Goal: Information Seeking & Learning: Learn about a topic

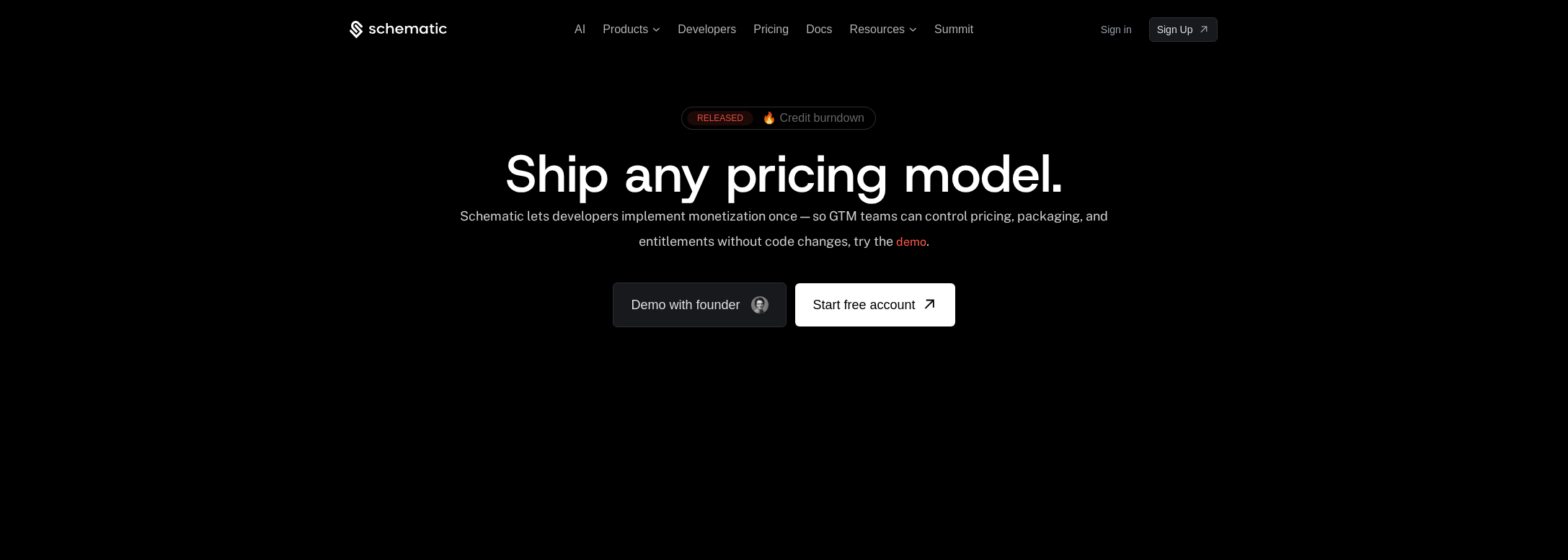
click at [836, 118] on span "🔥 Credit burndown" at bounding box center [814, 119] width 103 height 13
click at [656, 27] on icon at bounding box center [656, 30] width 8 height 4
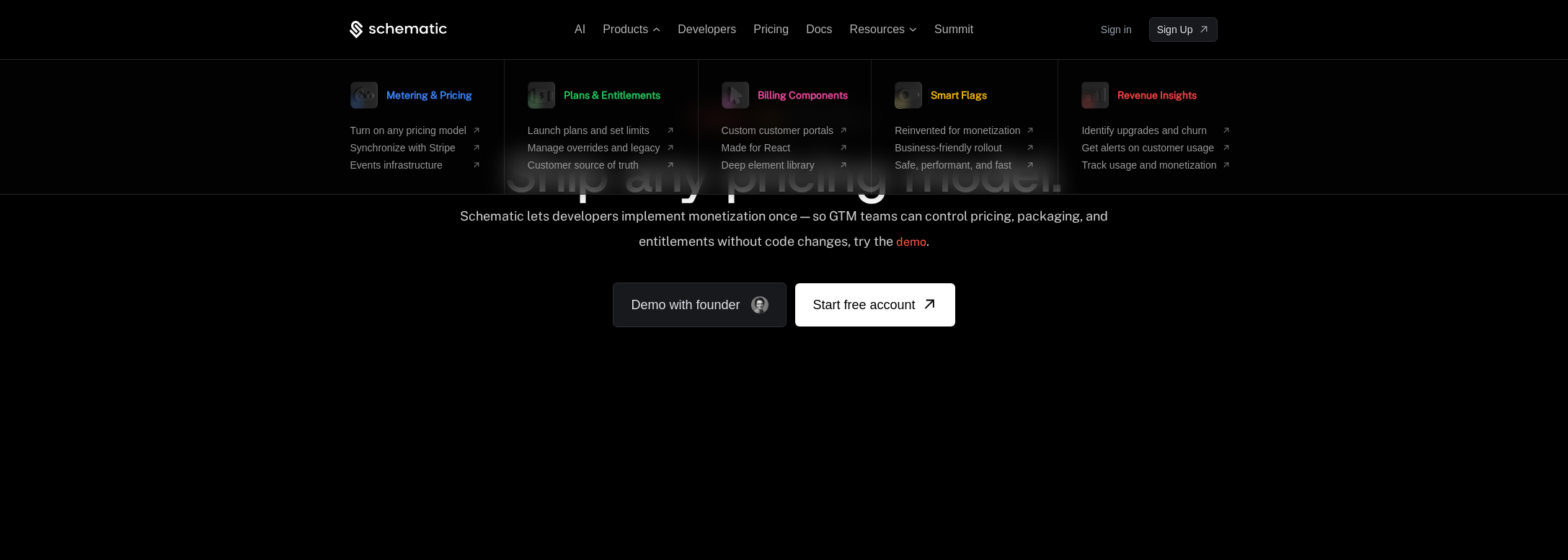
click at [1113, 304] on div "RELEASED 🔥 Credit burndown Ship any pricing model. Schematic lets developers im…" at bounding box center [783, 213] width 868 height 228
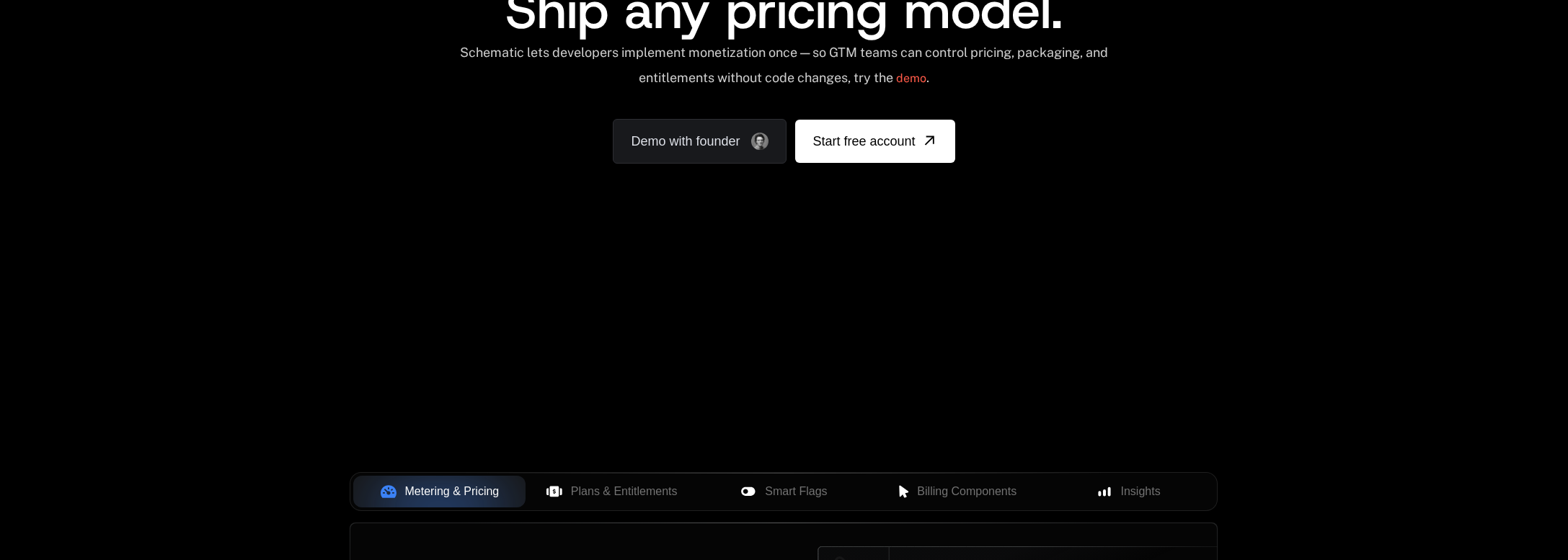
scroll to position [595, 0]
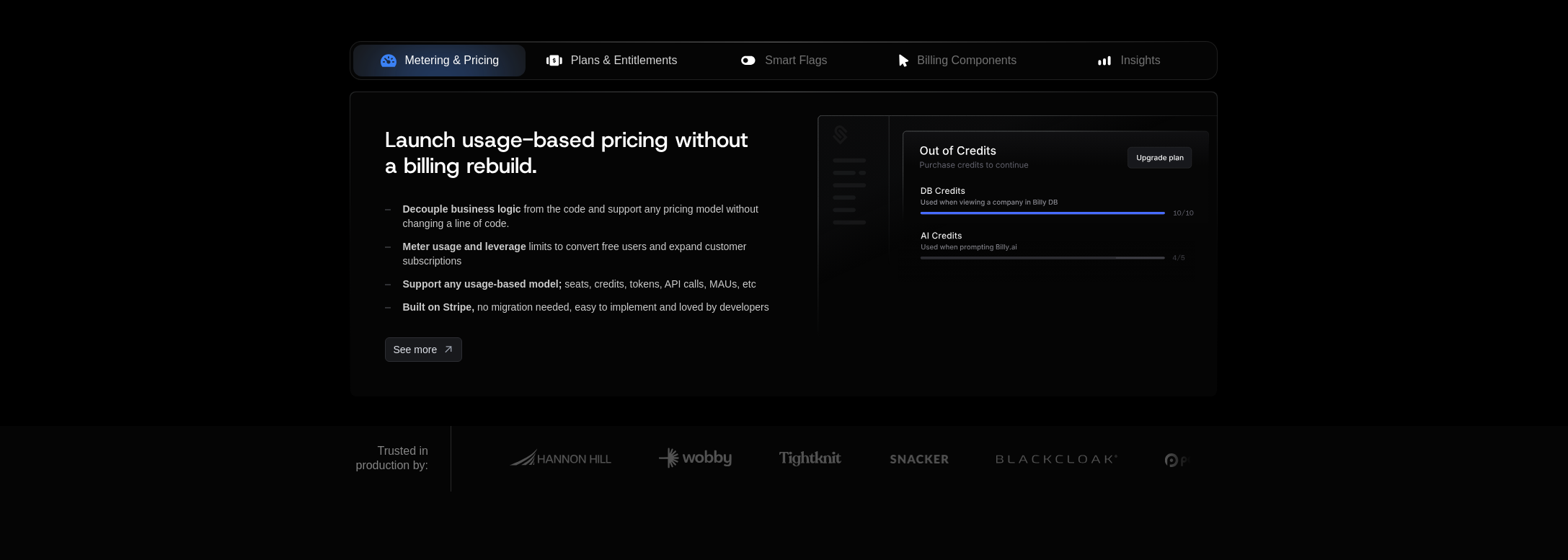
click at [618, 61] on span "Plans & Entitlements" at bounding box center [624, 61] width 107 height 17
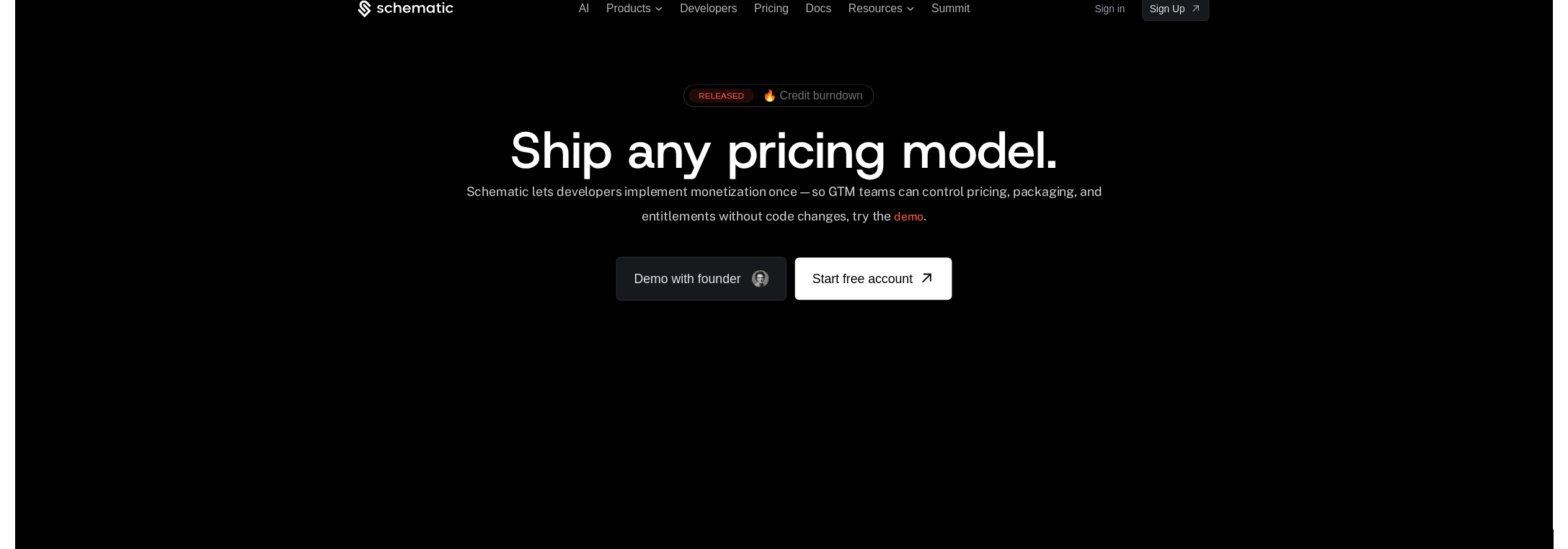
scroll to position [0, 0]
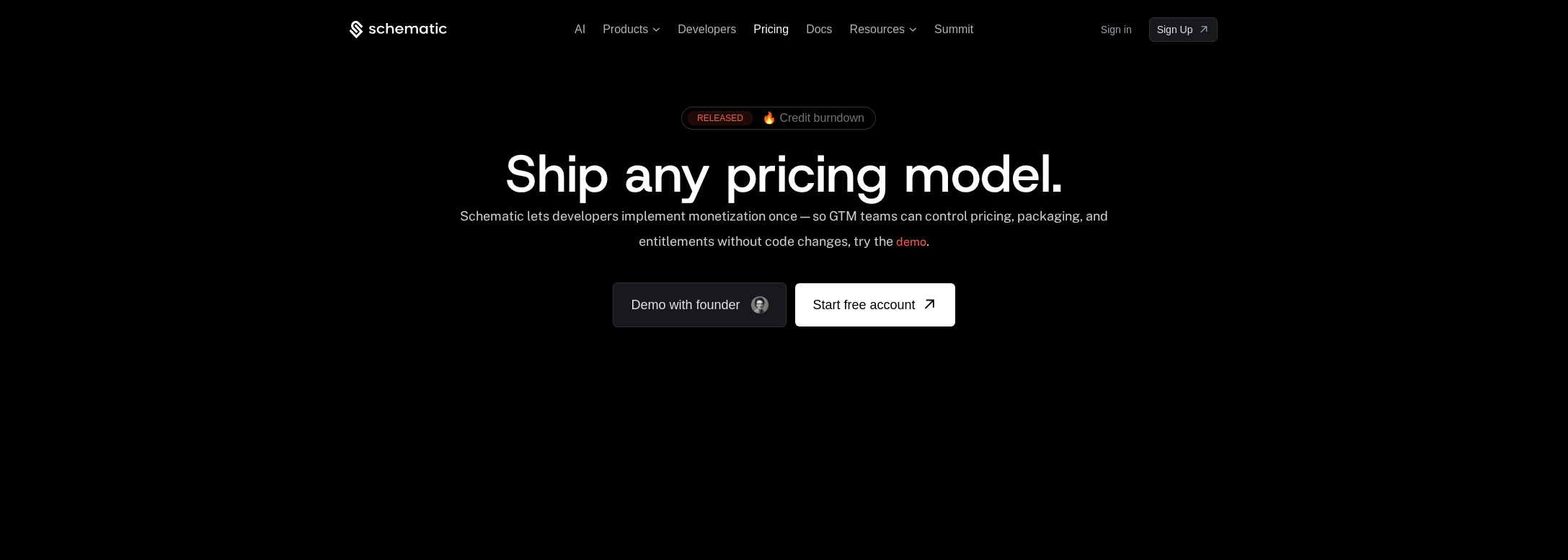
click at [769, 33] on span "Pricing" at bounding box center [771, 29] width 35 height 12
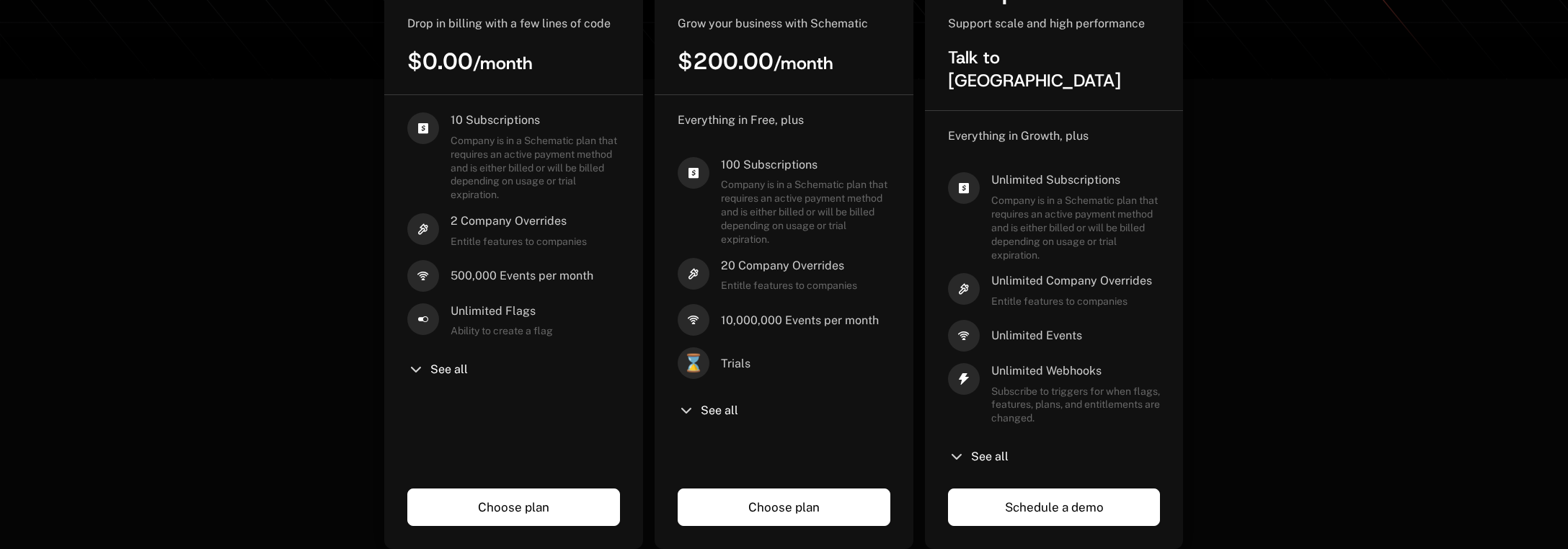
scroll to position [459, 0]
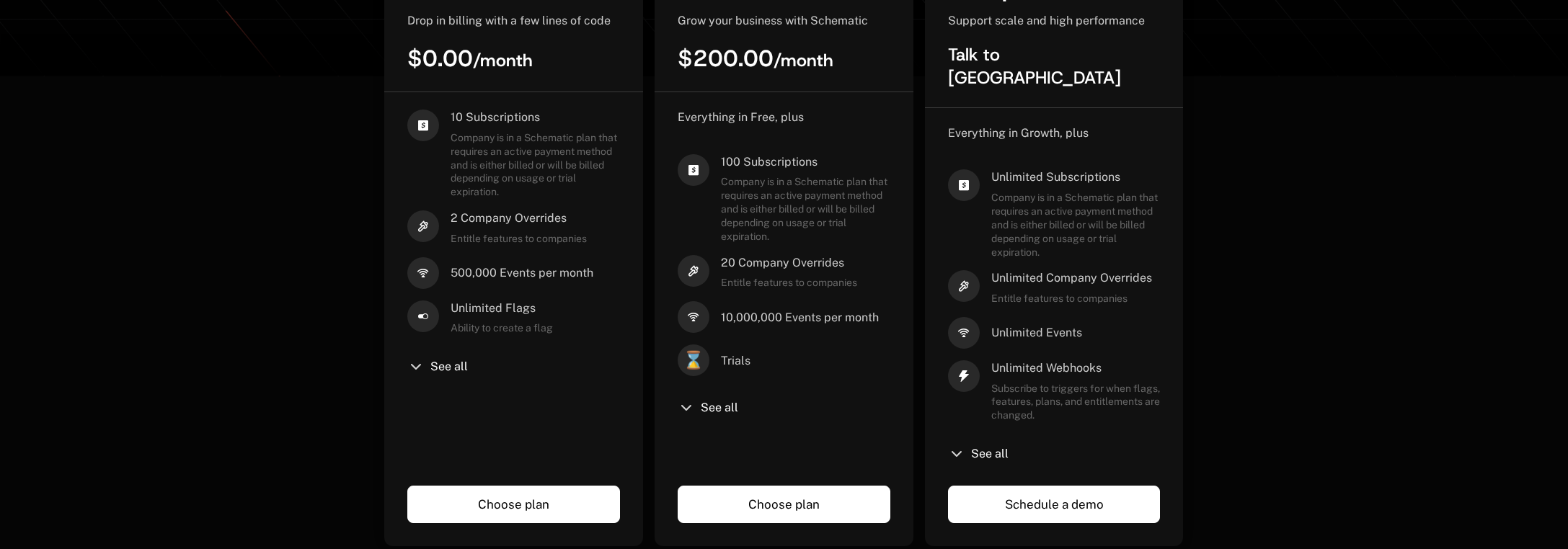
click at [697, 415] on div "See all" at bounding box center [784, 408] width 212 height 17
click at [689, 411] on icon at bounding box center [686, 408] width 17 height 17
click at [689, 411] on icon at bounding box center [686, 408] width 17 height 17
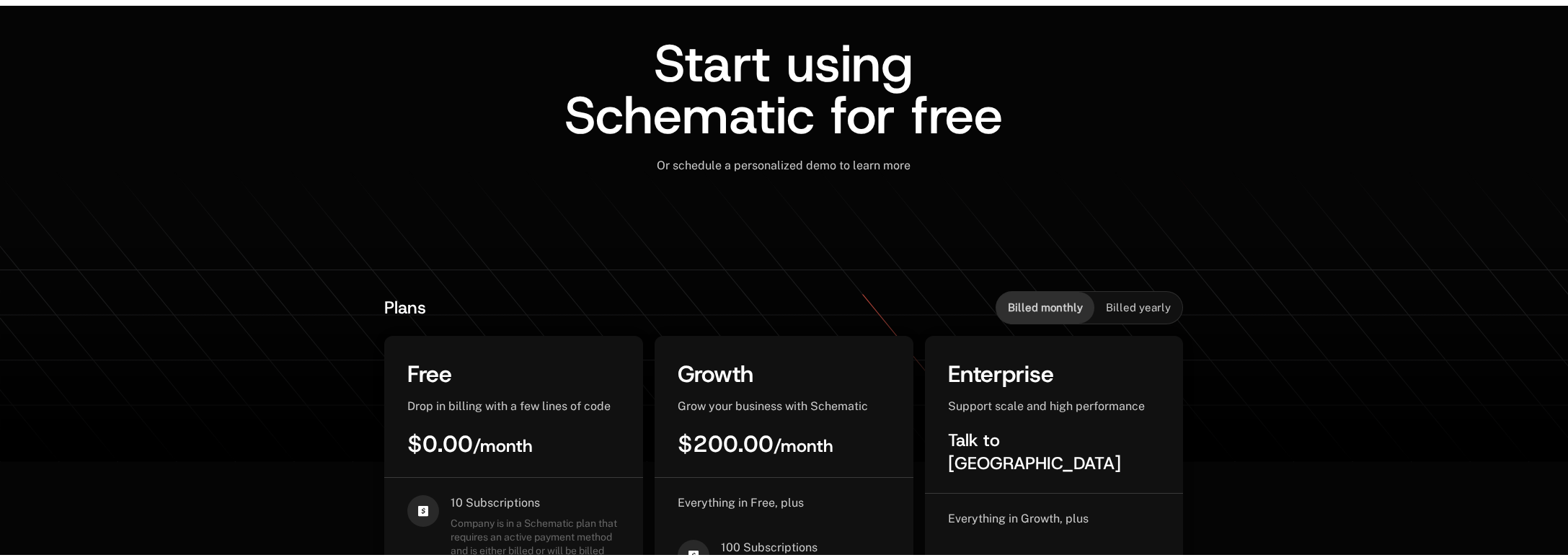
scroll to position [0, 0]
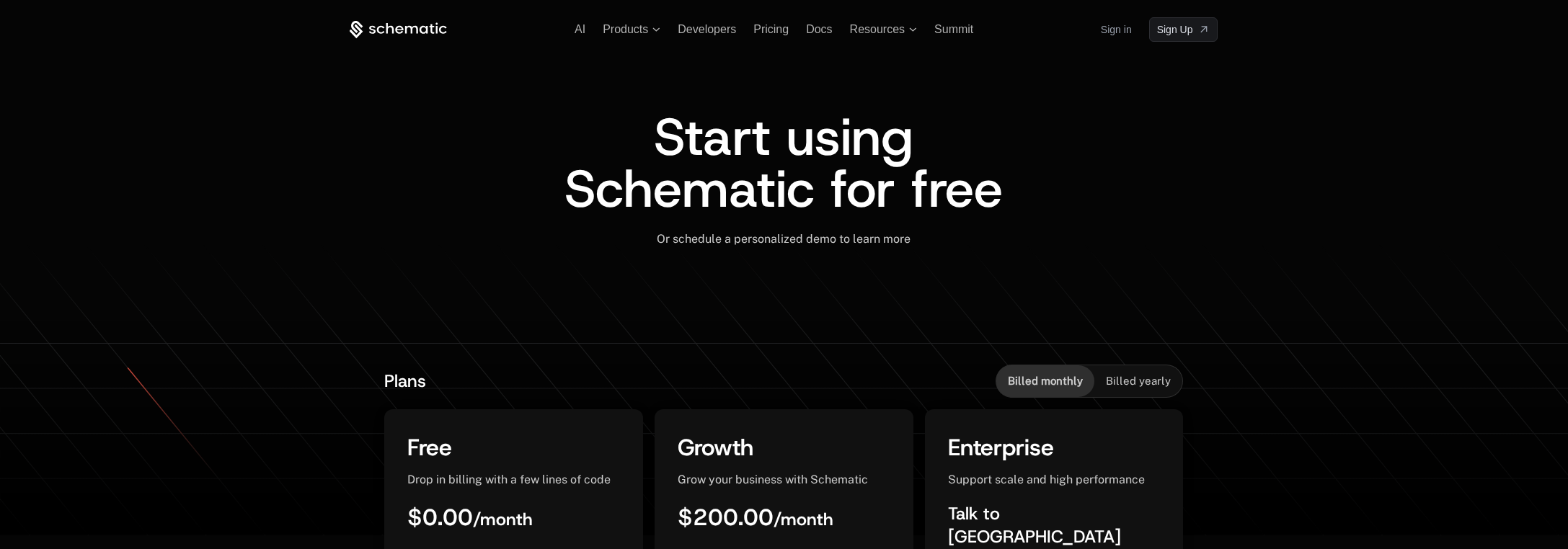
click at [413, 34] on icon at bounding box center [398, 30] width 98 height 18
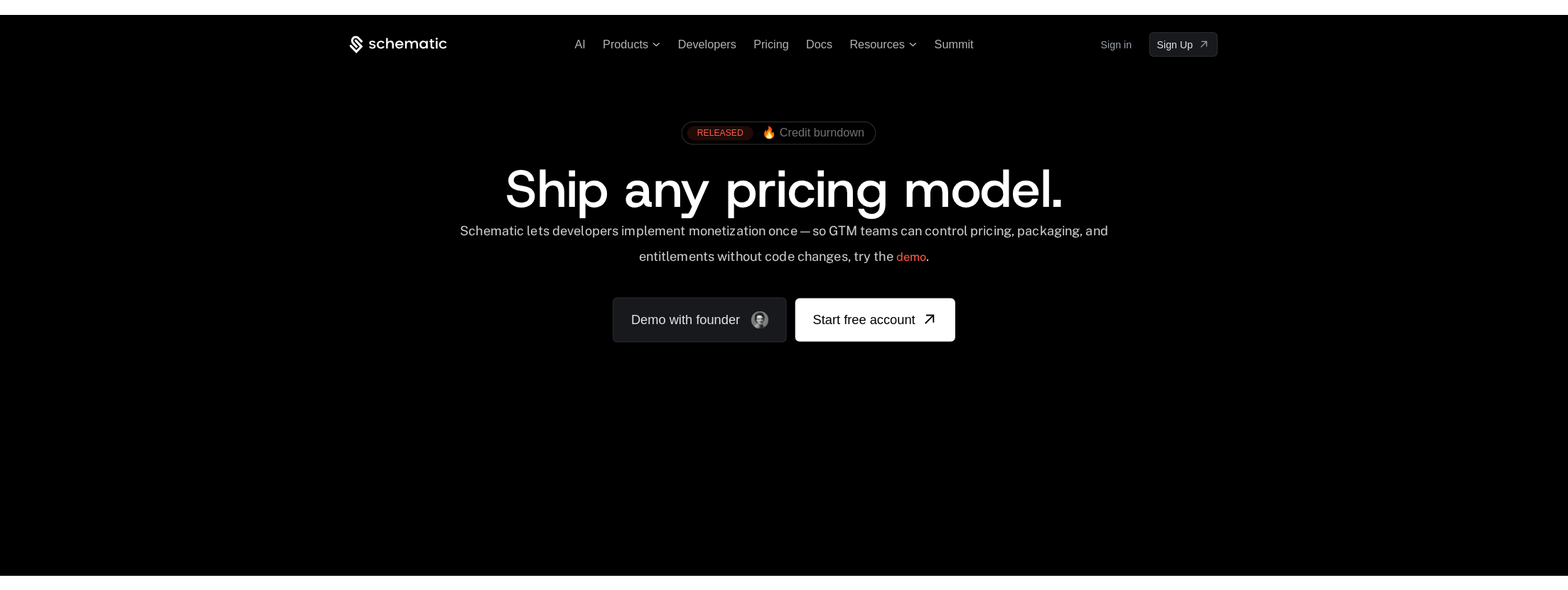
scroll to position [3, 0]
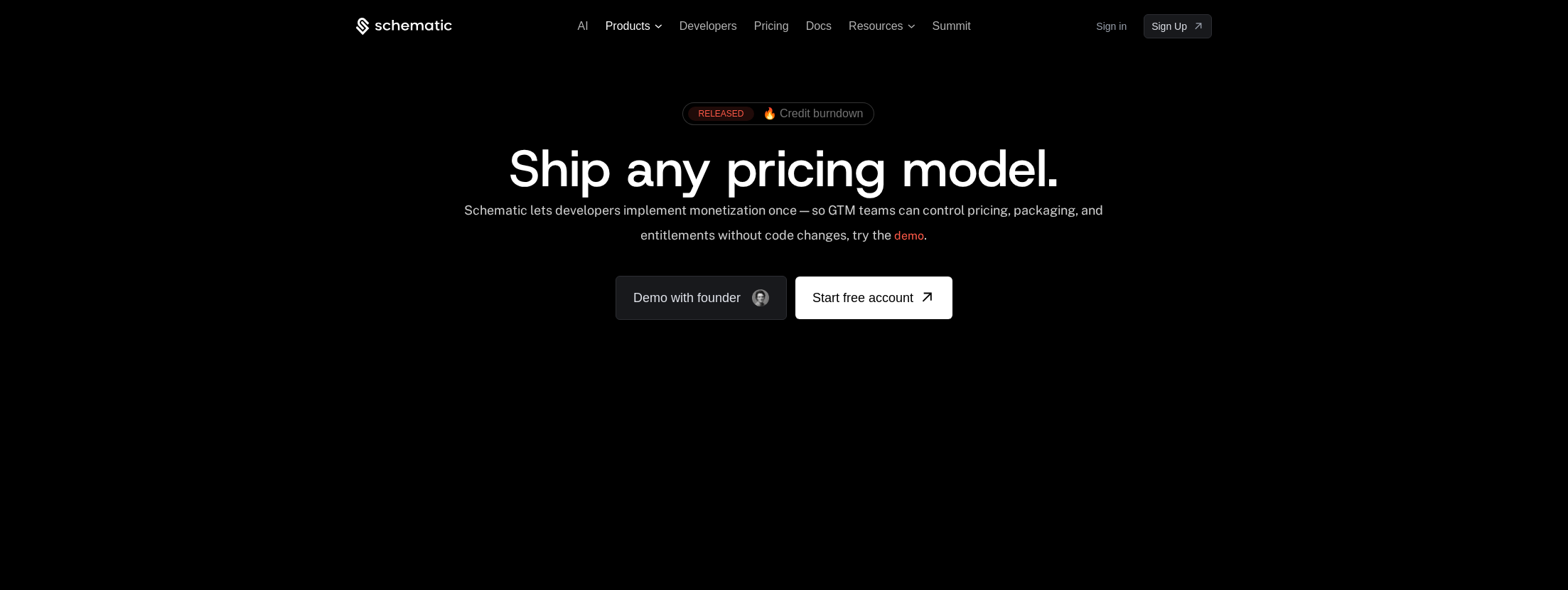
click at [651, 25] on span "Products" at bounding box center [634, 26] width 57 height 13
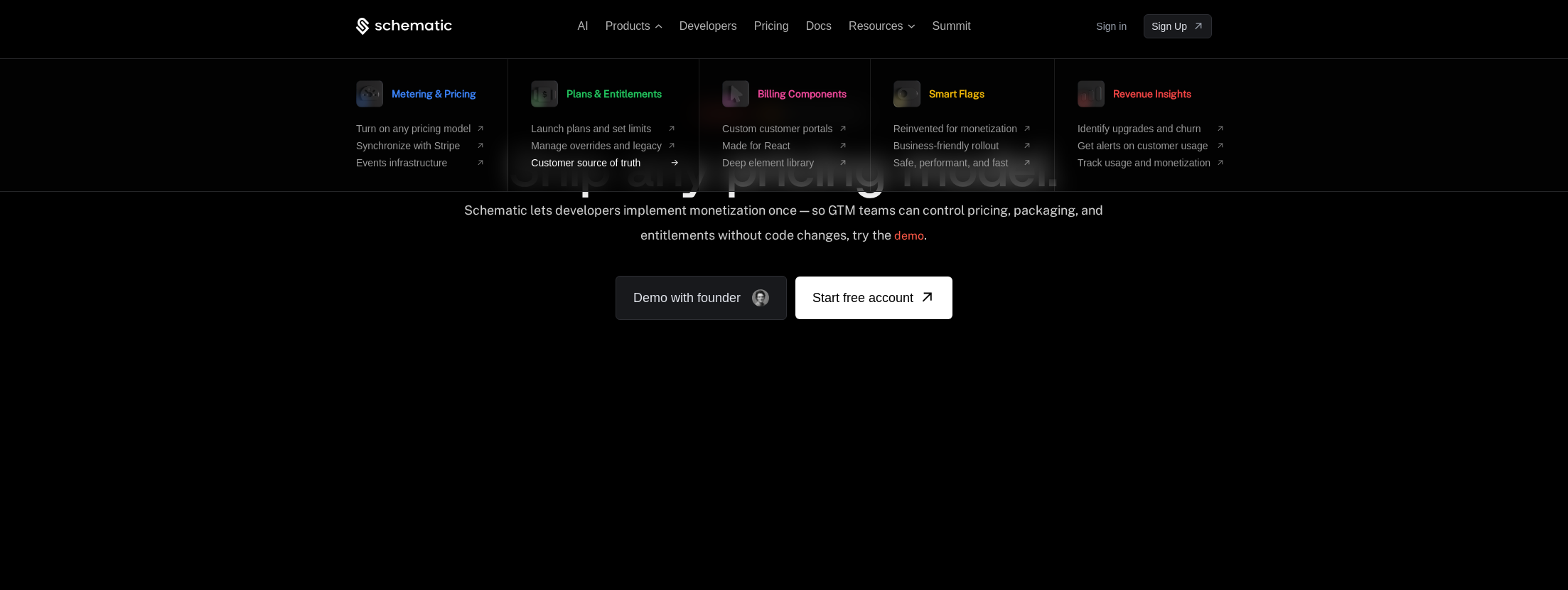
click at [601, 165] on span "Customer source of truth" at bounding box center [596, 162] width 131 height 11
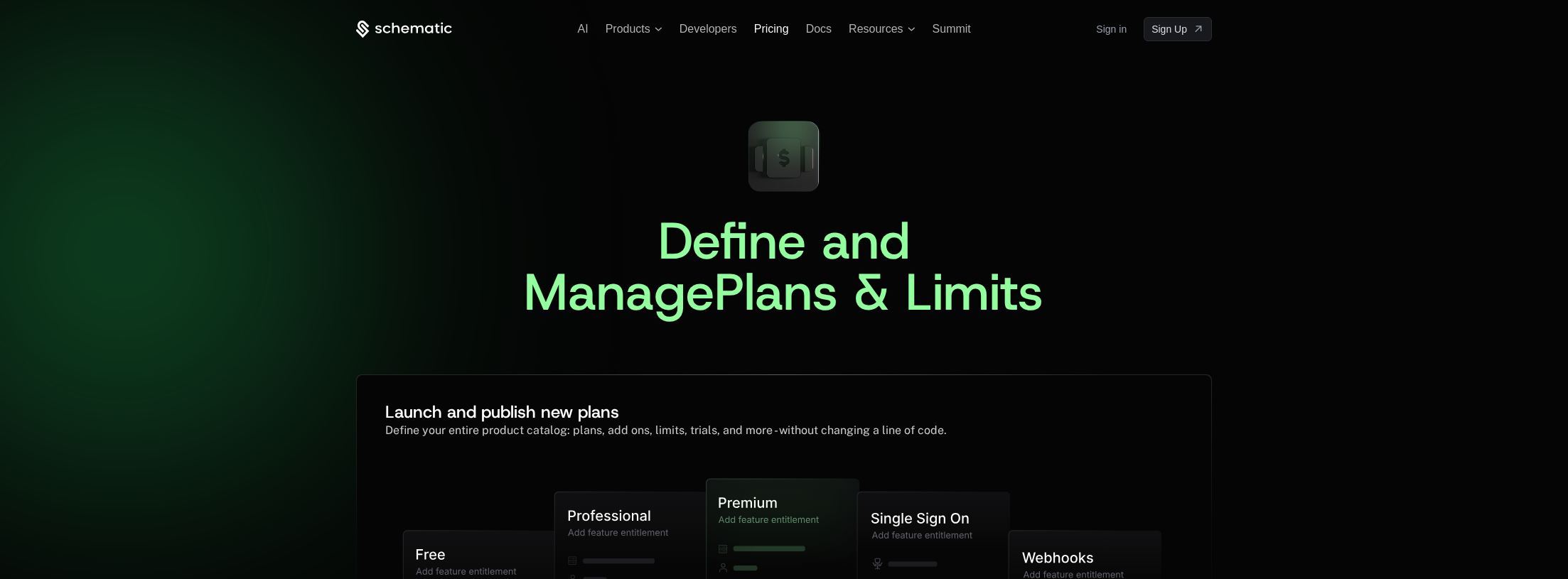
click at [775, 32] on span "Pricing" at bounding box center [772, 28] width 35 height 12
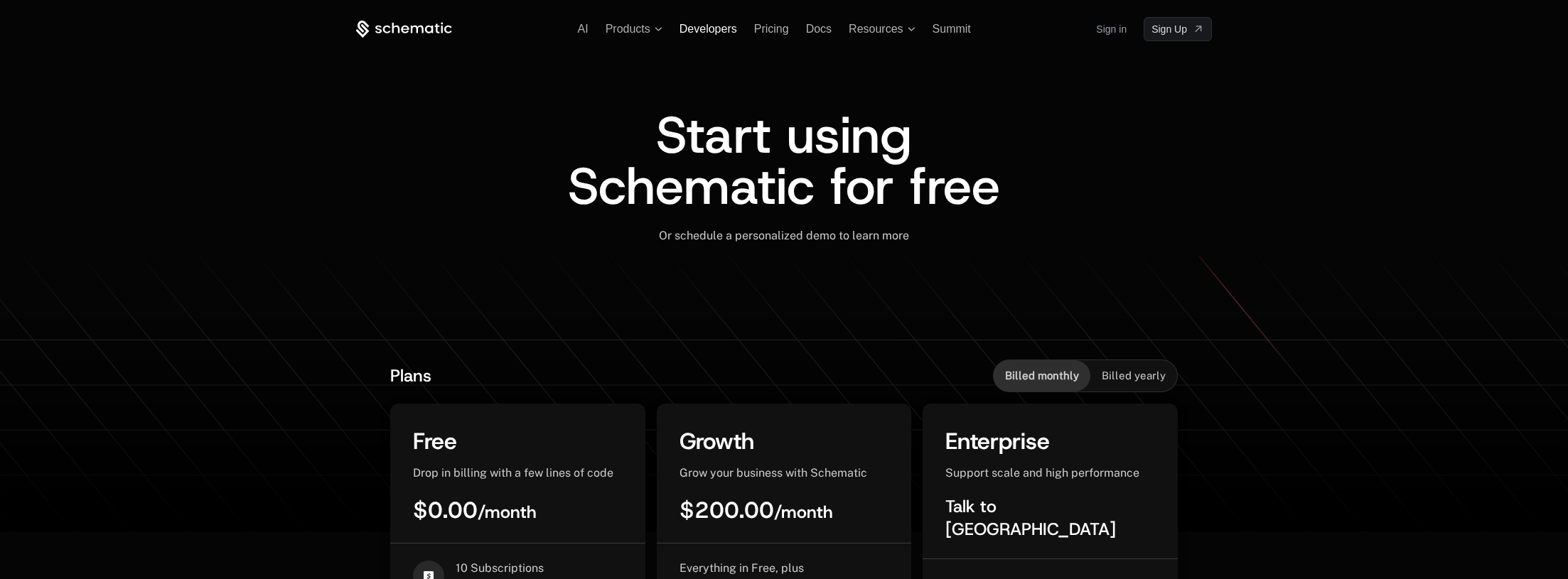
click at [715, 30] on span "Developers" at bounding box center [708, 28] width 58 height 12
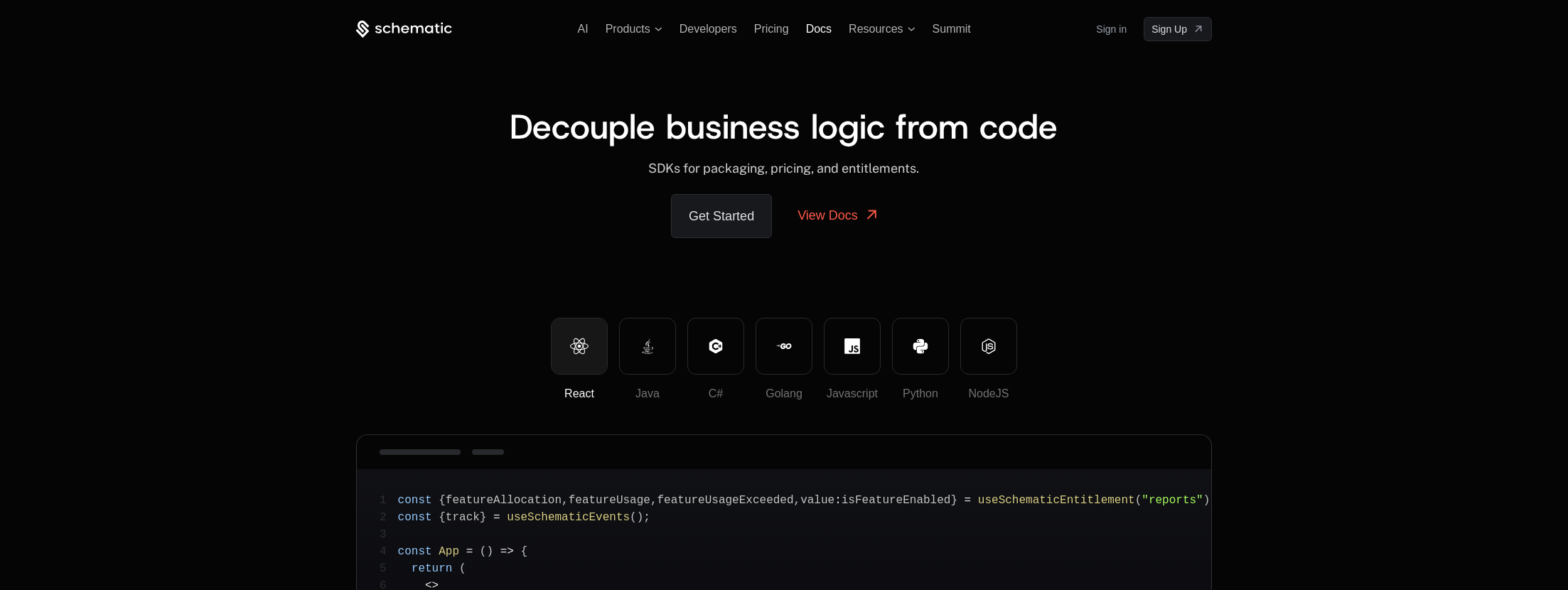
click at [824, 33] on span "Docs" at bounding box center [819, 29] width 26 height 12
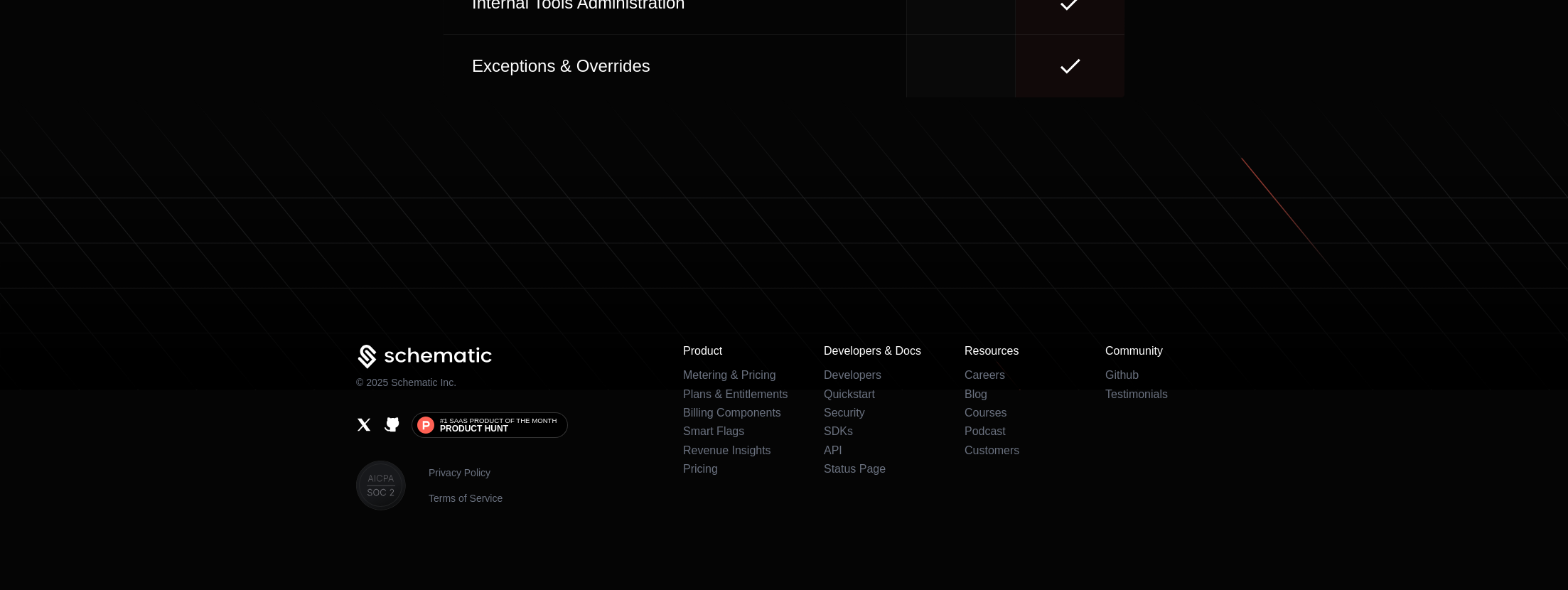
scroll to position [6729, 0]
drag, startPoint x: 526, startPoint y: 365, endPoint x: 358, endPoint y: 361, distance: 168.0
click at [358, 361] on div "© 2025 Schematic Inc." at bounding box center [508, 367] width 304 height 45
click at [415, 358] on icon at bounding box center [425, 357] width 138 height 25
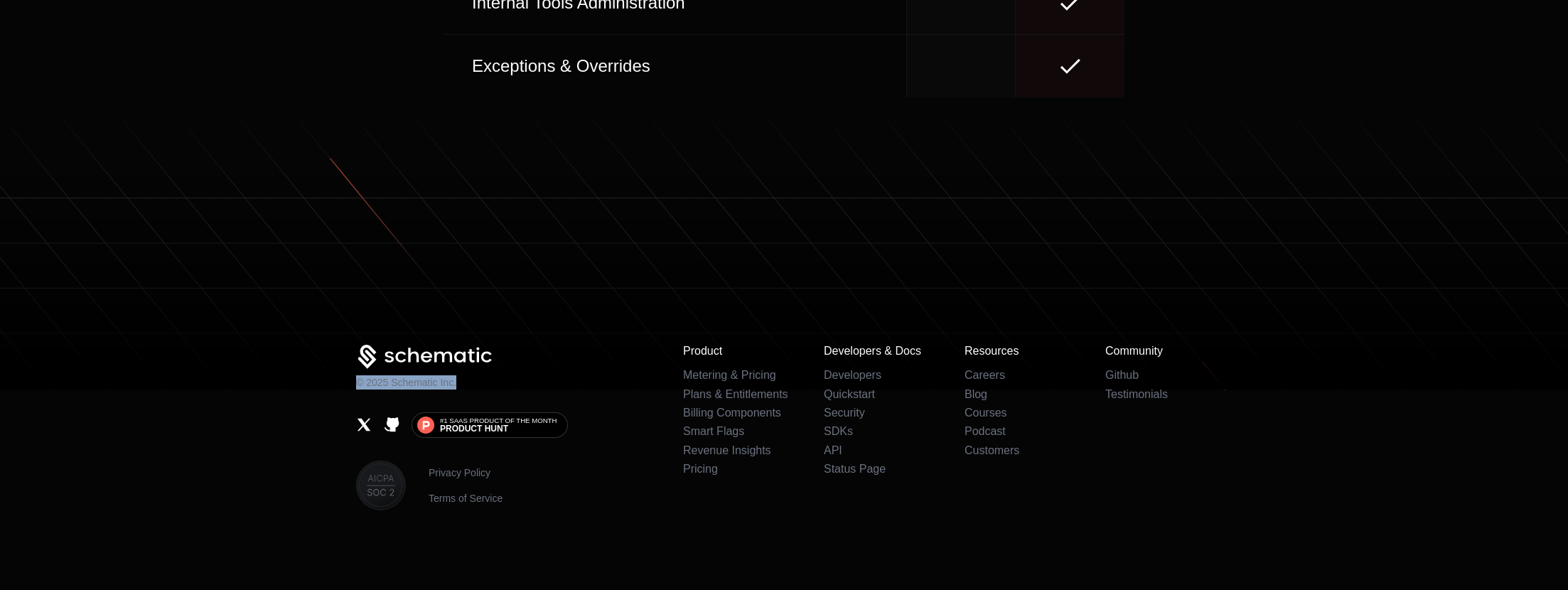
click at [415, 358] on icon at bounding box center [425, 357] width 138 height 25
click at [494, 351] on div "© 2025 Schematic Inc." at bounding box center [508, 367] width 304 height 45
drag, startPoint x: 492, startPoint y: 354, endPoint x: 353, endPoint y: 344, distance: 139.4
click at [353, 345] on div "© 2025 Schematic Inc. #1 SaaS Product of the Month Product [PERSON_NAME] Privac…" at bounding box center [784, 428] width 924 height 165
click at [379, 359] on icon at bounding box center [425, 357] width 138 height 25
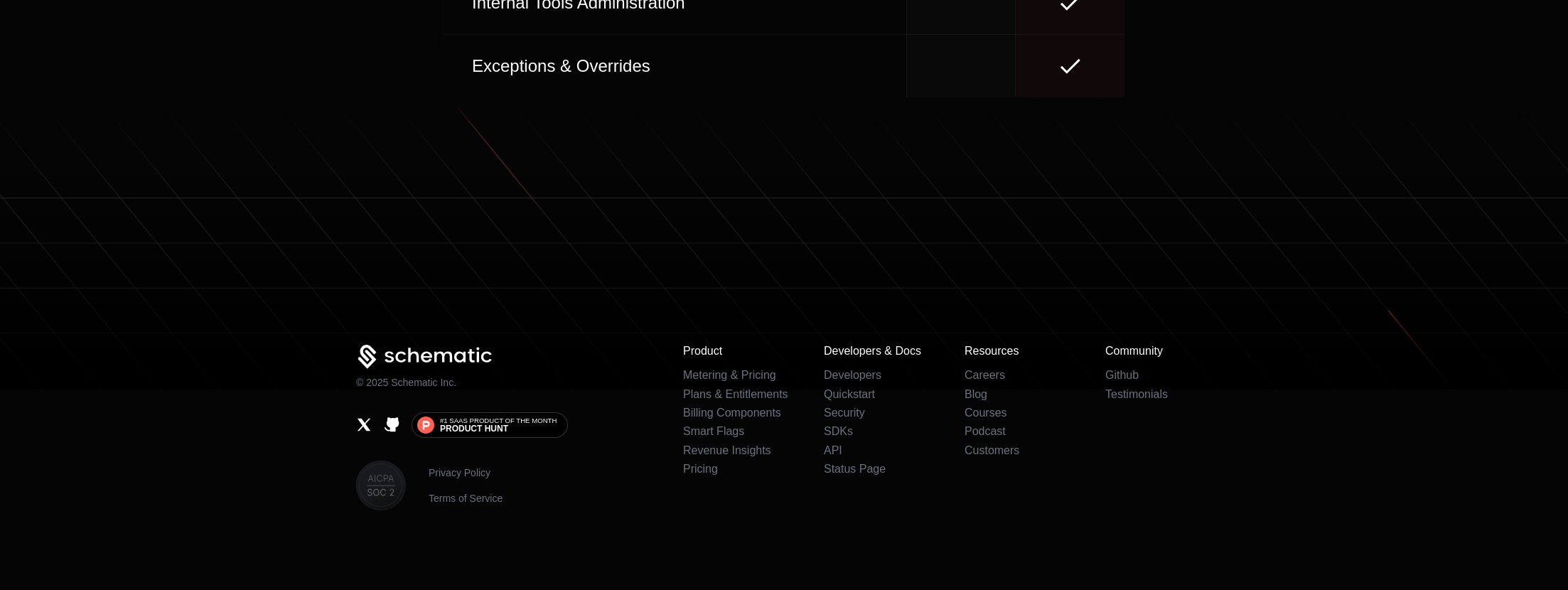
click at [395, 353] on icon at bounding box center [425, 357] width 138 height 25
